Goal: Transaction & Acquisition: Obtain resource

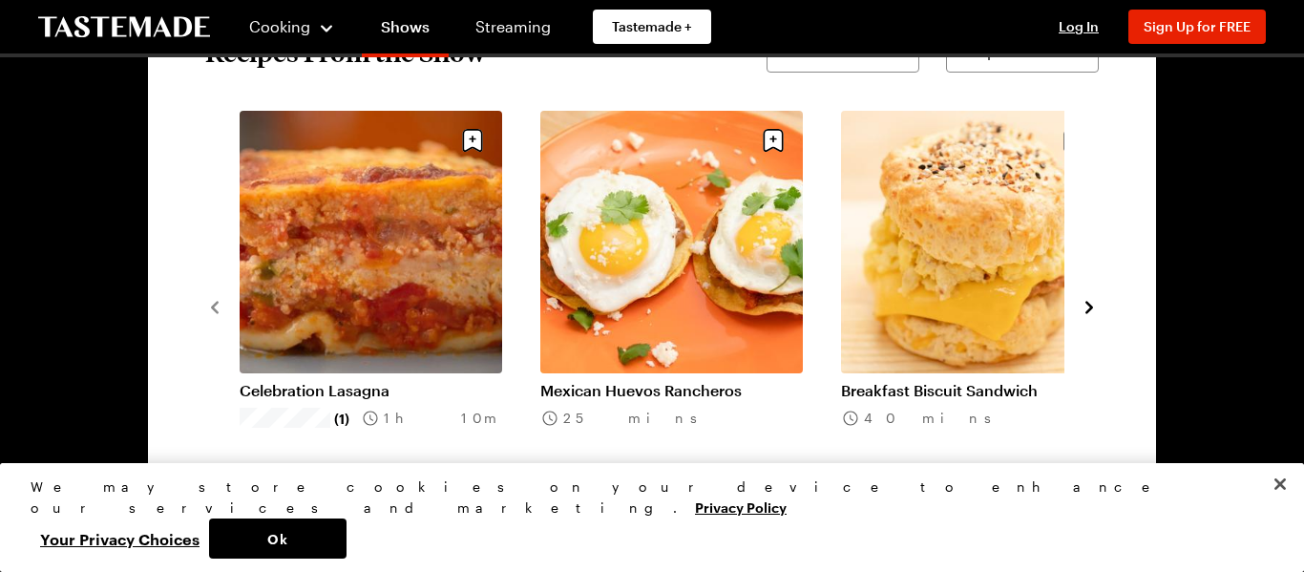
scroll to position [1465, 0]
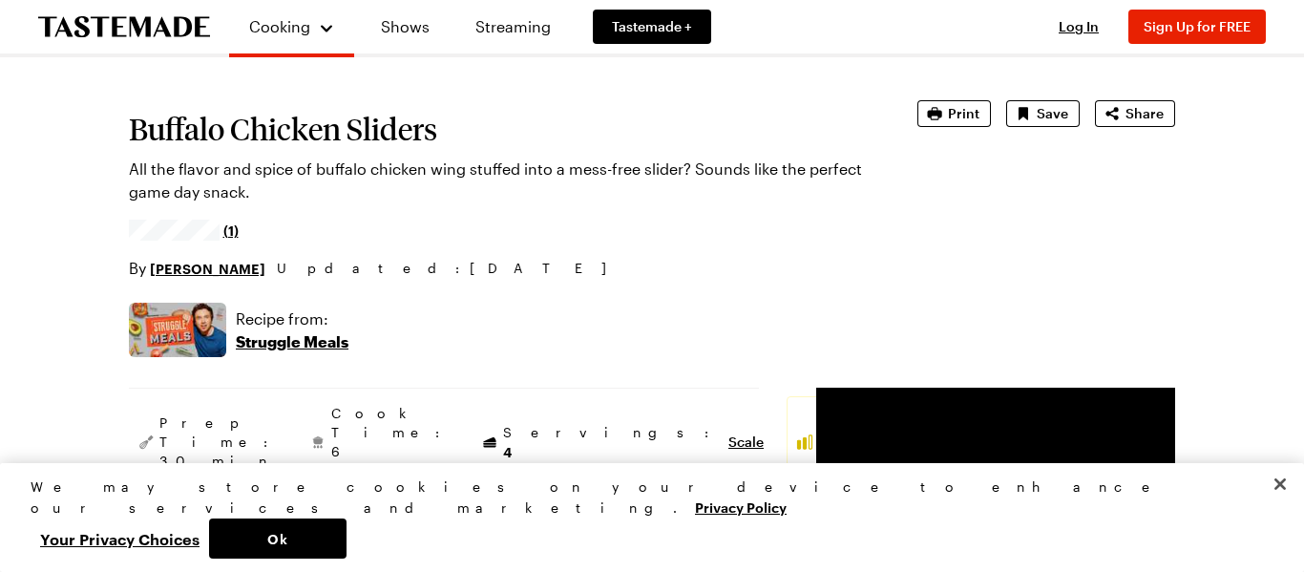
scroll to position [79, 0]
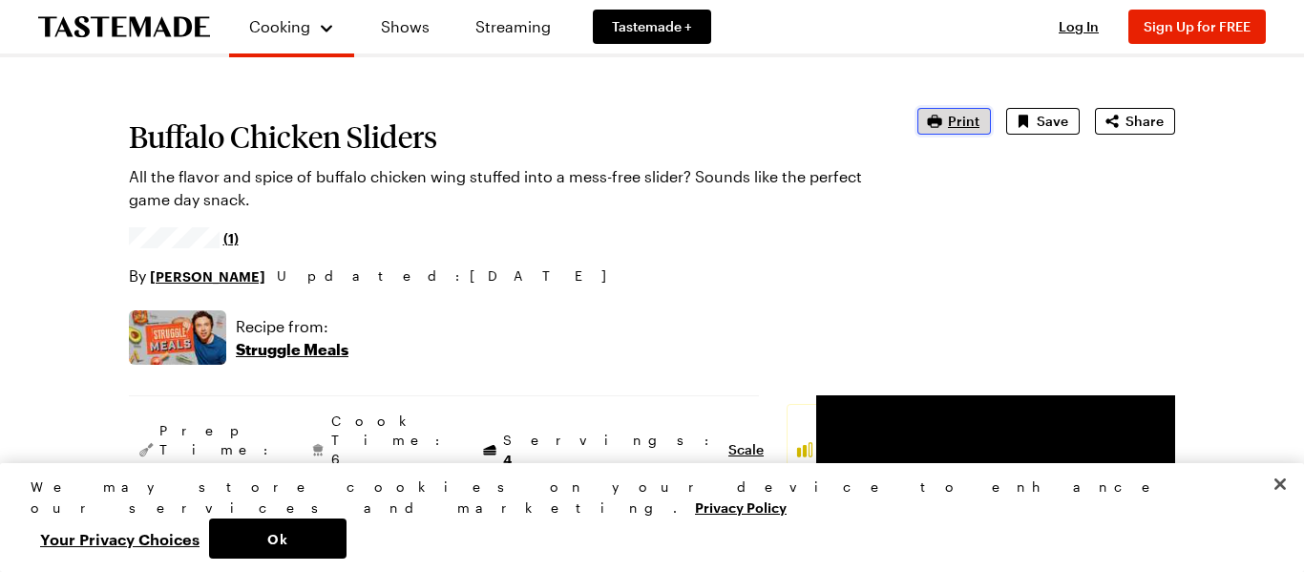
click at [953, 130] on span "Print" at bounding box center [964, 121] width 32 height 19
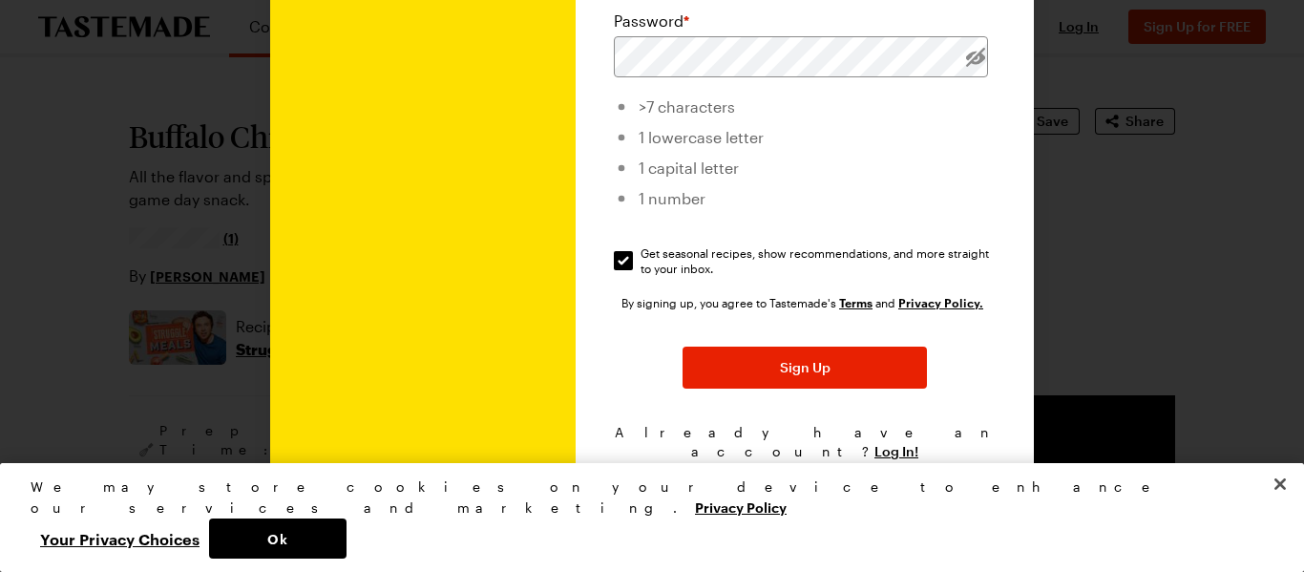
scroll to position [0, 0]
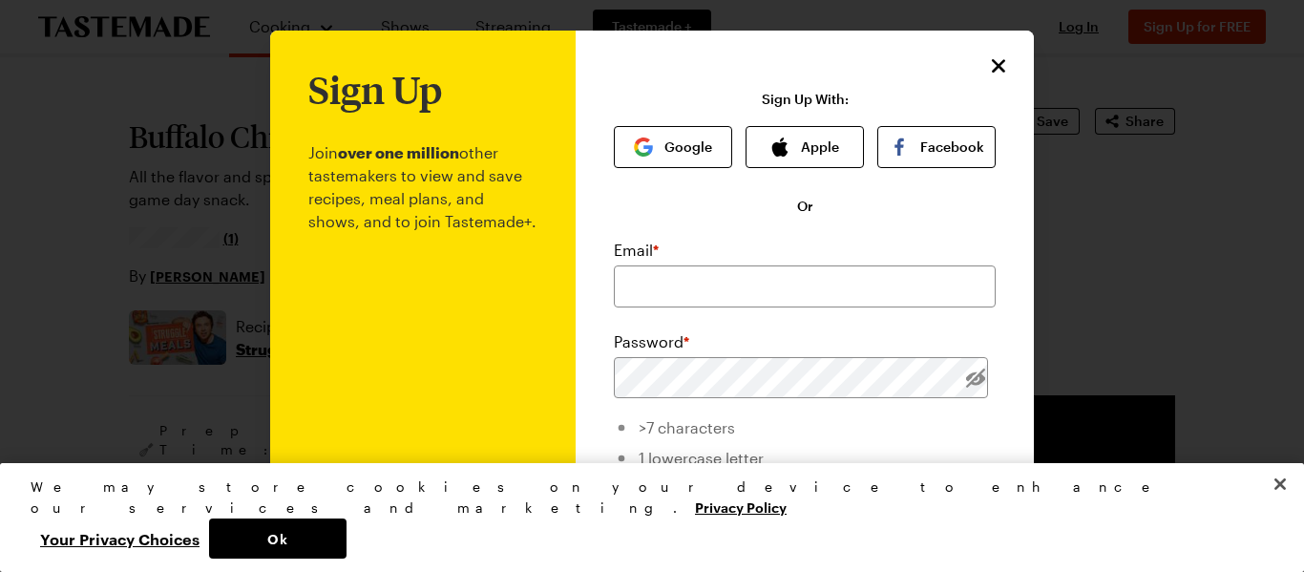
click at [998, 51] on div "Sign Up Join over one million other tastemakers to view and save recipes, meal …" at bounding box center [805, 454] width 458 height 847
click at [998, 60] on icon "Close" at bounding box center [999, 64] width 23 height 23
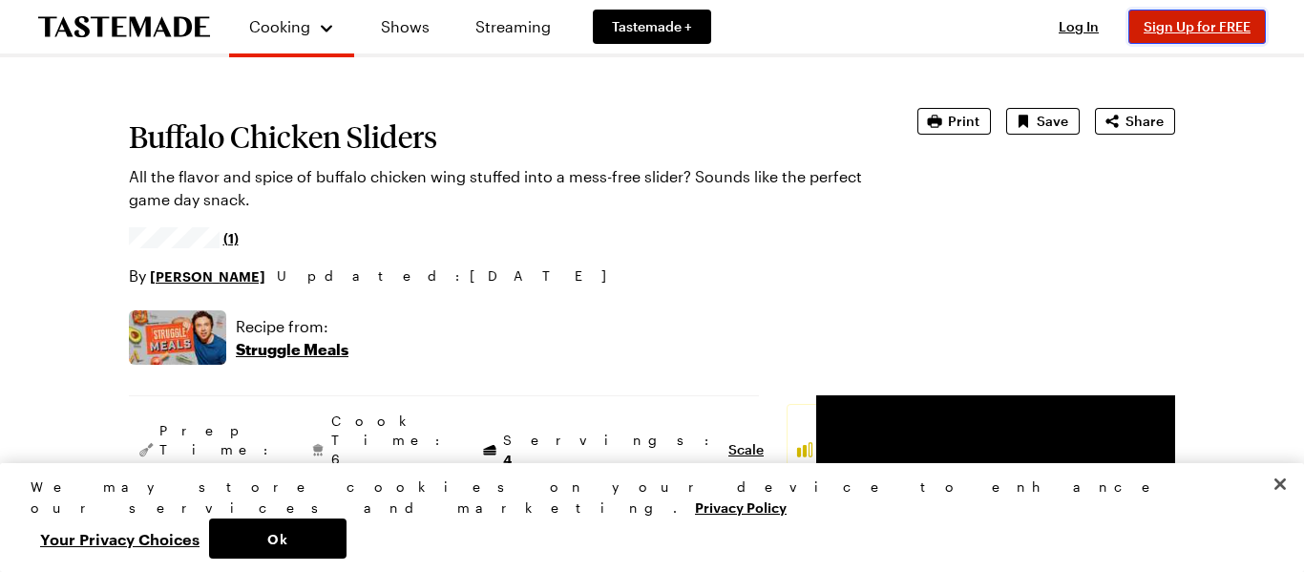
click at [1205, 24] on span "Sign Up for FREE" at bounding box center [1197, 26] width 107 height 16
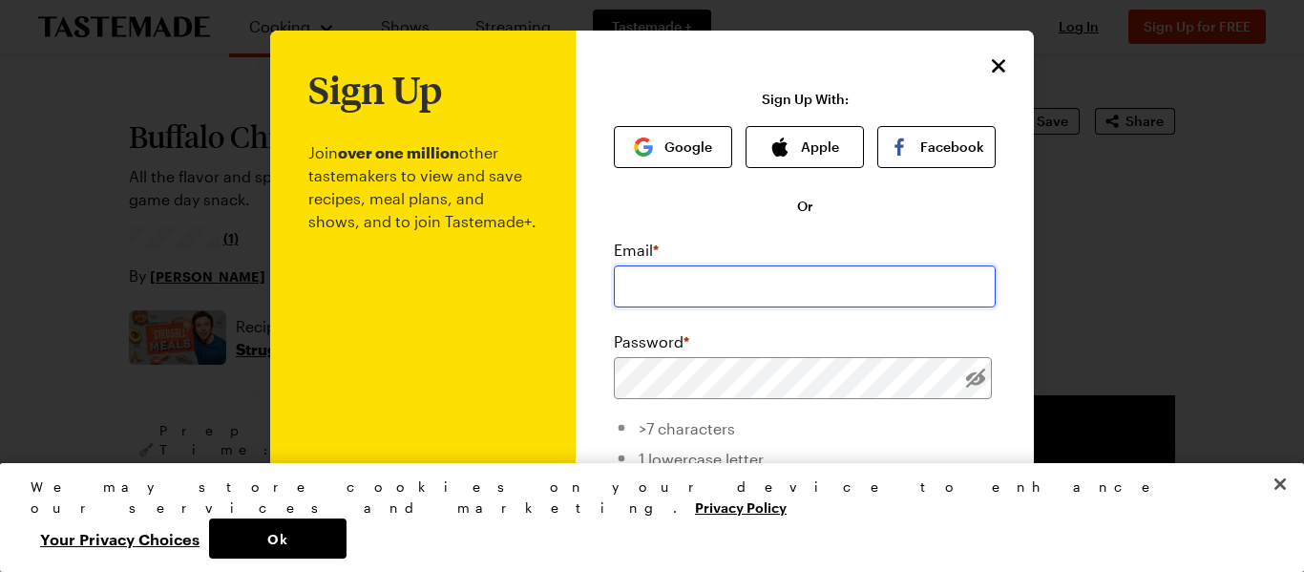
click at [786, 284] on input "email" at bounding box center [805, 286] width 382 height 42
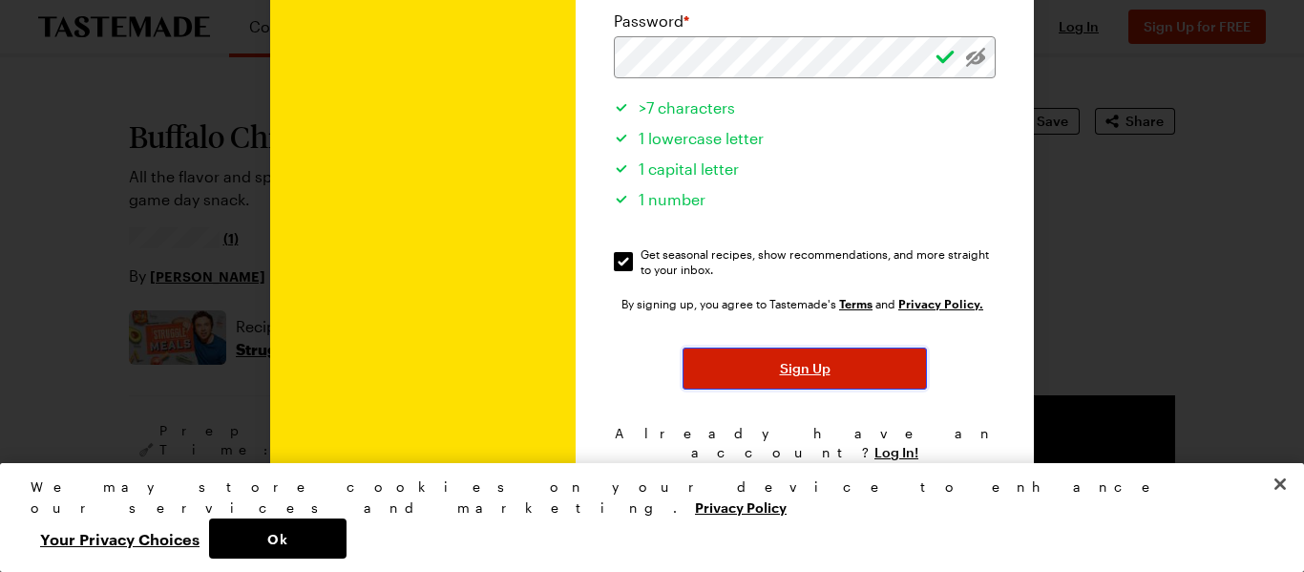
click at [858, 373] on button "Sign Up" at bounding box center [805, 368] width 244 height 42
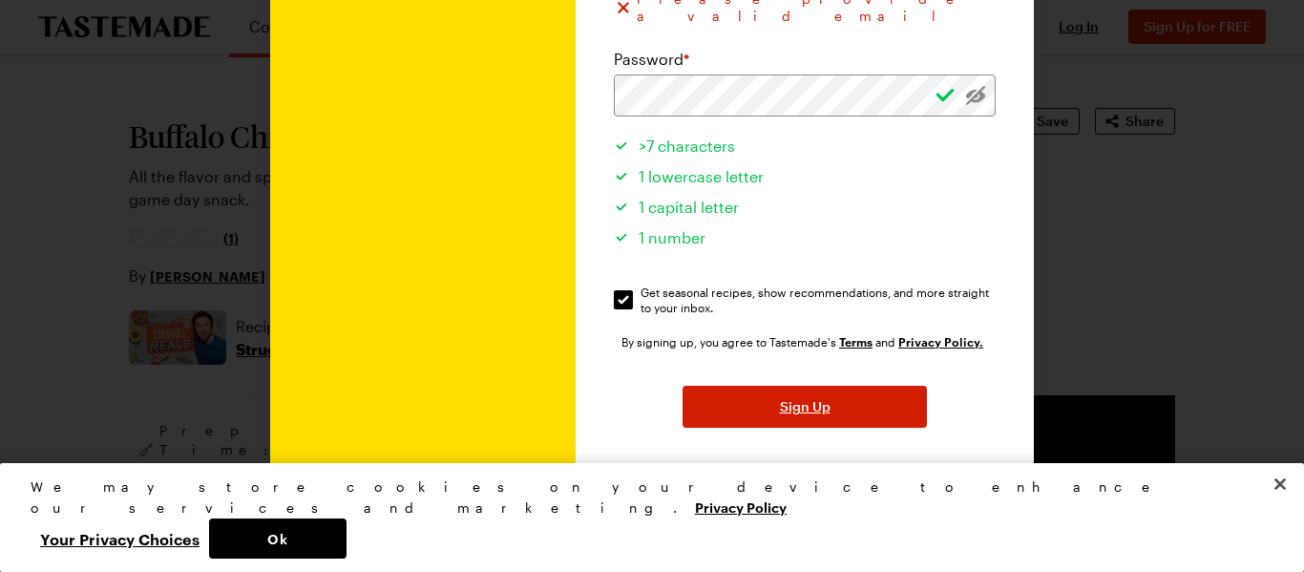
scroll to position [1, 0]
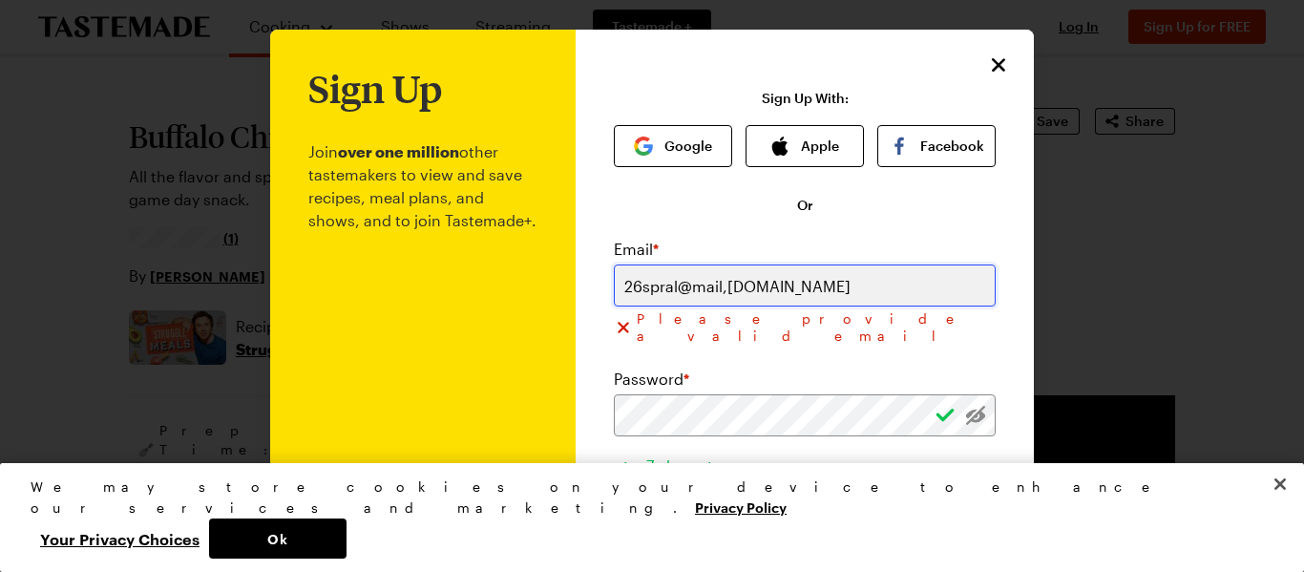
click at [859, 276] on input "26spral@mail,apollocc.org" at bounding box center [805, 285] width 382 height 42
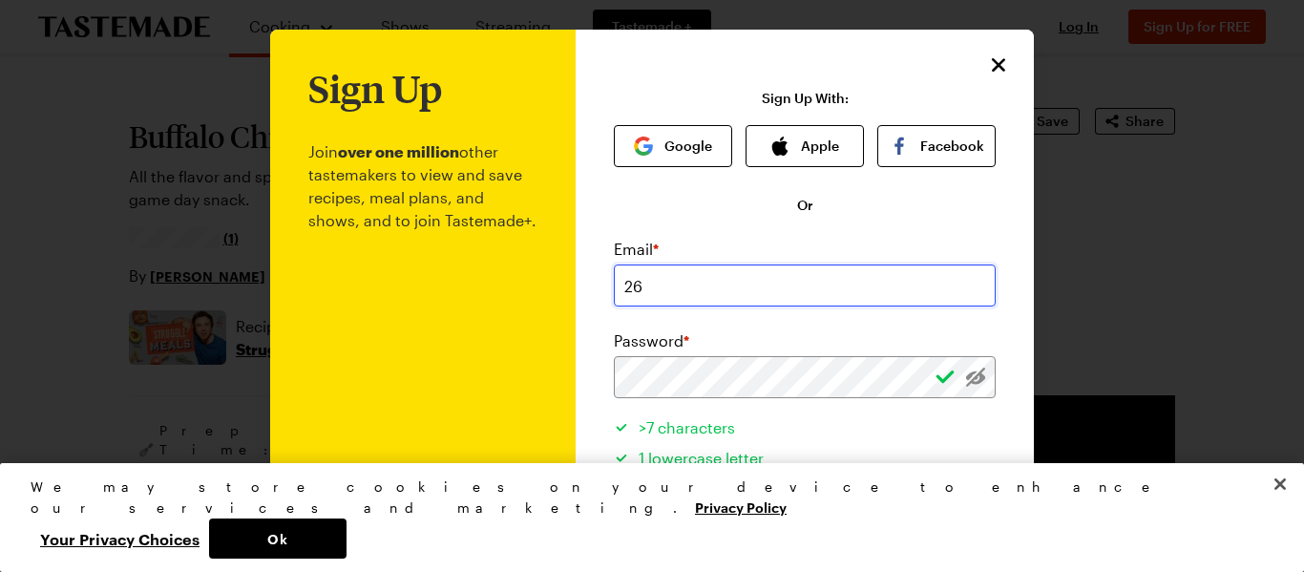
type input "2"
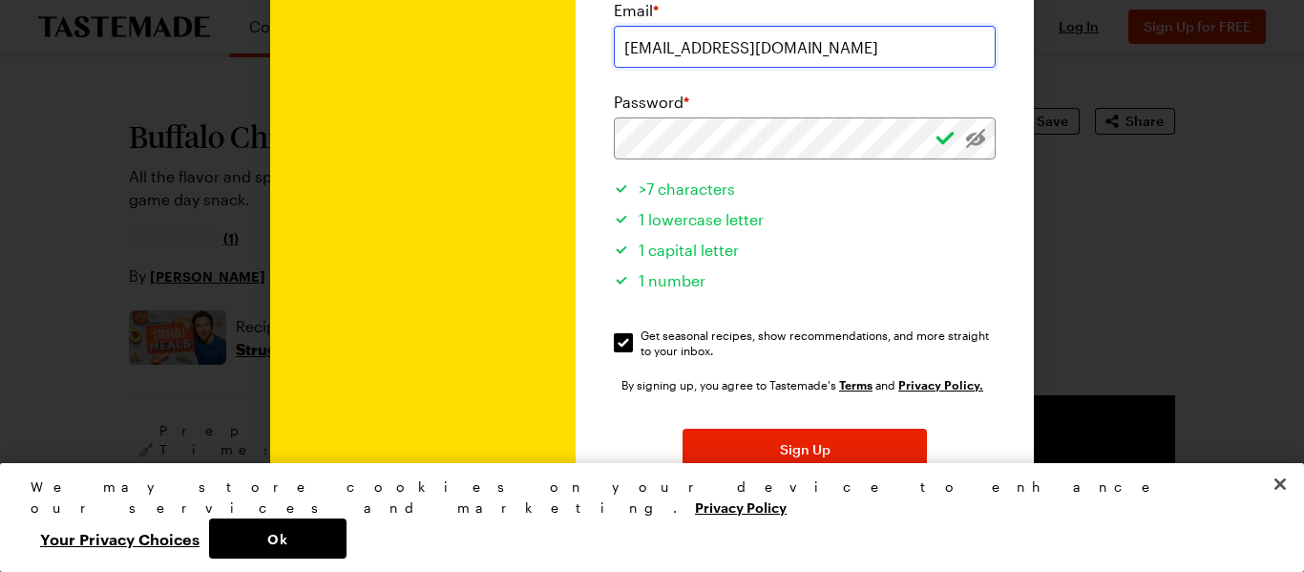
scroll to position [248, 0]
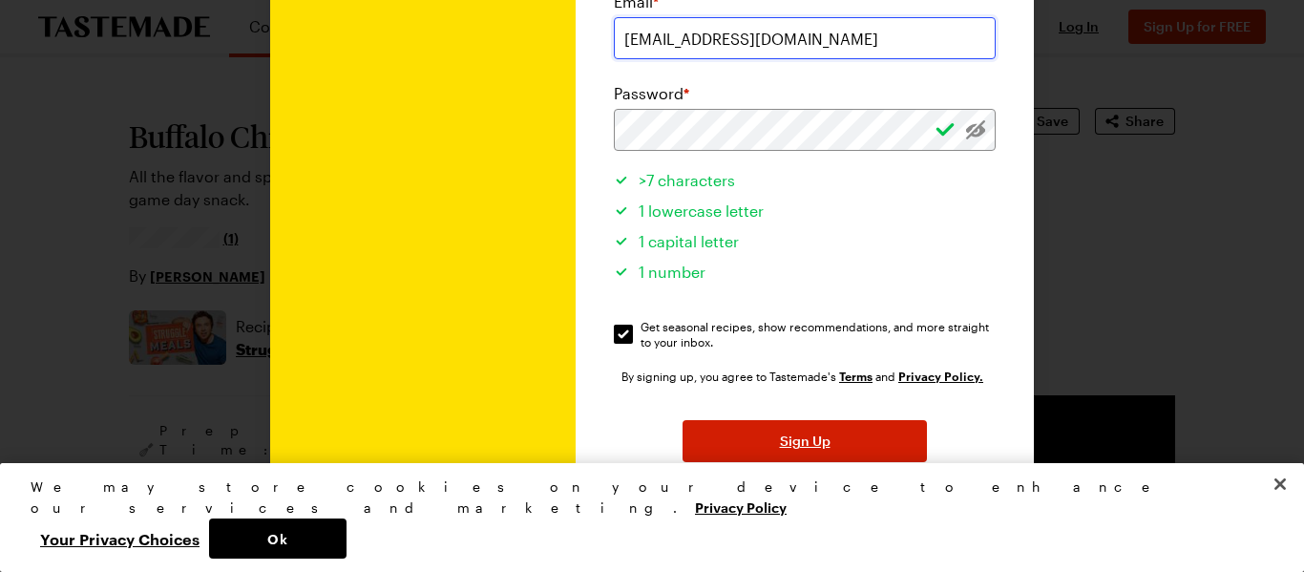
type input "laurensprague16@gmail.com"
click at [845, 430] on button "Sign Up" at bounding box center [805, 441] width 244 height 42
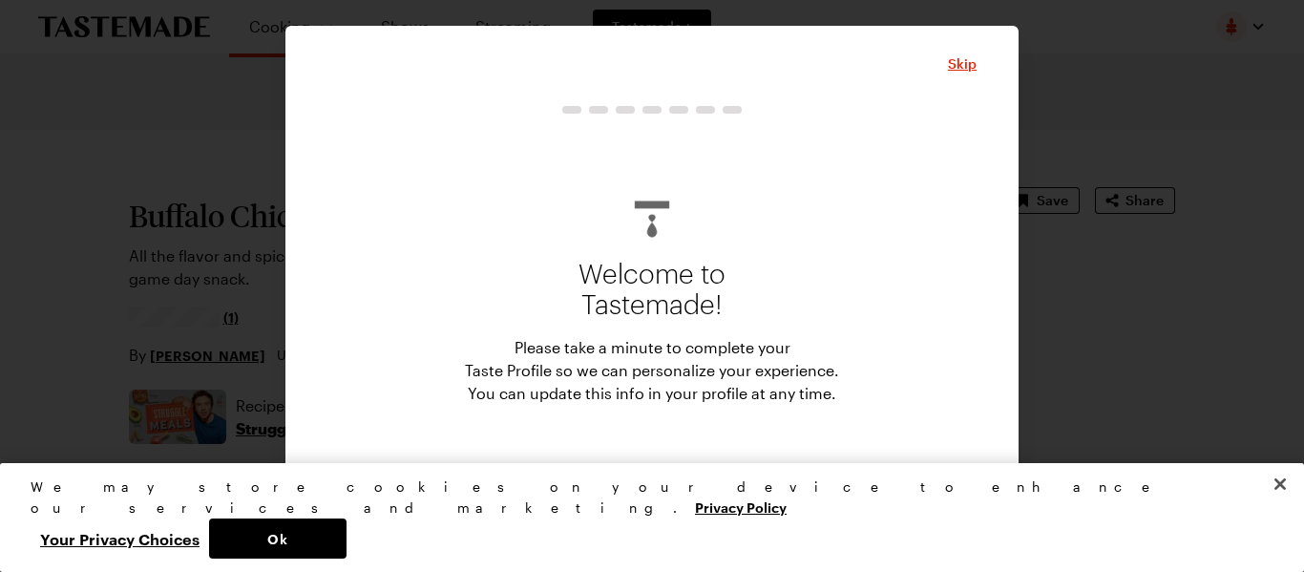
type textarea "x"
click at [964, 60] on span "Skip" at bounding box center [962, 63] width 29 height 19
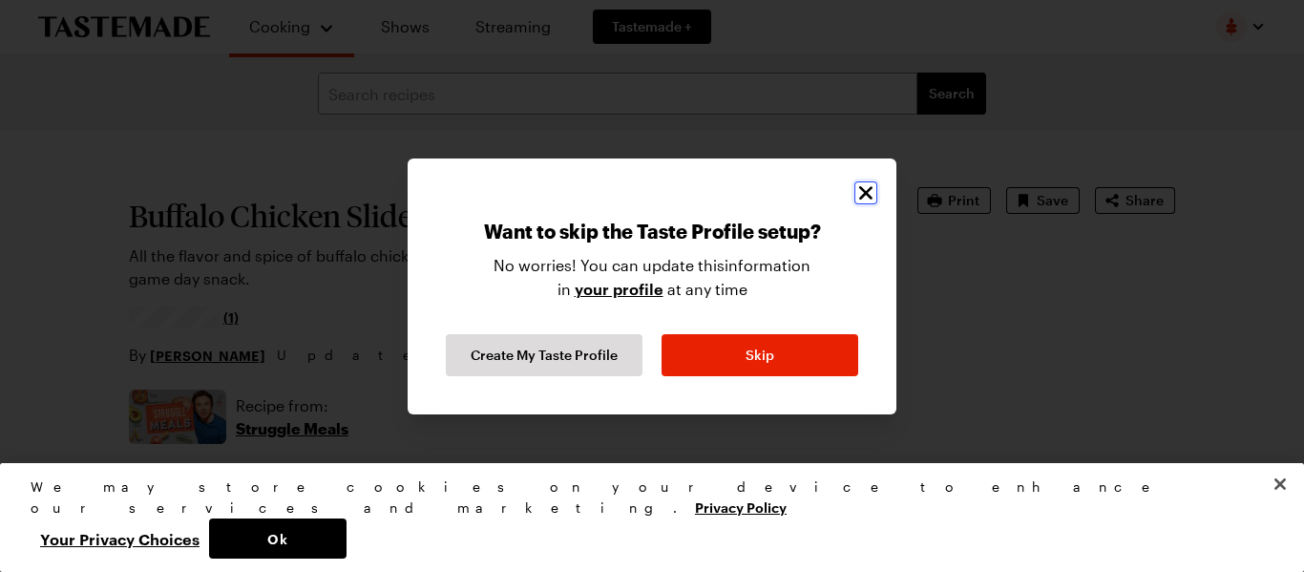
click at [872, 188] on icon "Close" at bounding box center [865, 192] width 23 height 23
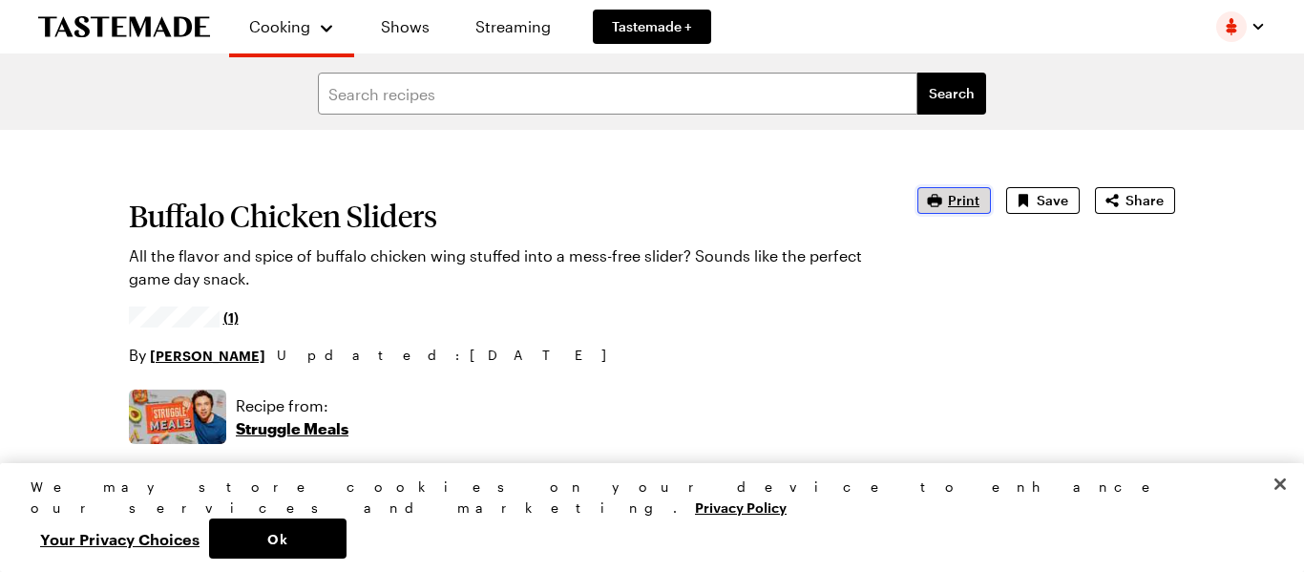
click at [938, 202] on icon "button" at bounding box center [934, 200] width 19 height 19
